Goal: Task Accomplishment & Management: Manage account settings

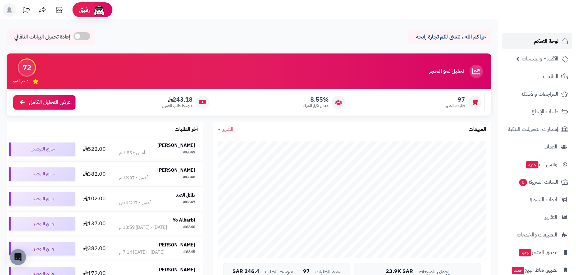
drag, startPoint x: 0, startPoint y: 0, endPoint x: 555, endPoint y: 46, distance: 556.4
click at [555, 46] on span "لوحة التحكم" at bounding box center [546, 41] width 24 height 9
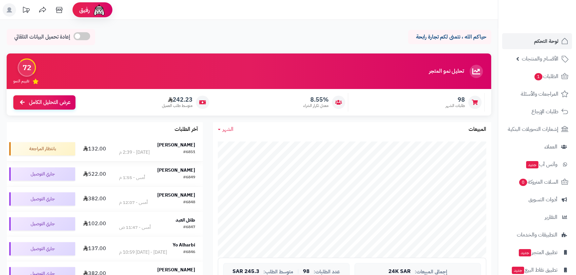
click at [186, 148] on strong "عبير العنزي" at bounding box center [176, 145] width 38 height 7
